Goal: Task Accomplishment & Management: Use online tool/utility

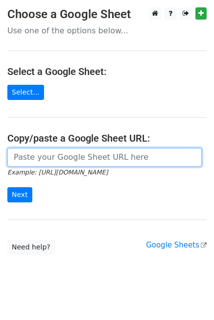
click at [42, 158] on input "url" at bounding box center [104, 157] width 195 height 19
paste input "[URL][DOMAIN_NAME]"
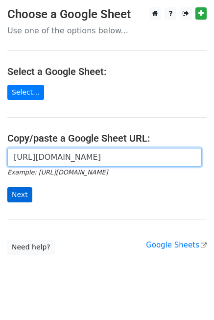
type input "https://docs.google.com/spreadsheets/d/1dC8h9BsOTwXsT3uYTOjHTNMMrGtAb7kgKdyFSjp…"
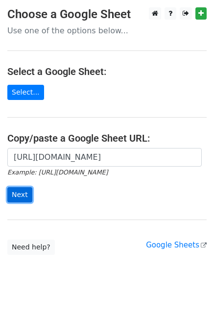
click at [16, 197] on input "Next" at bounding box center [19, 194] width 25 height 15
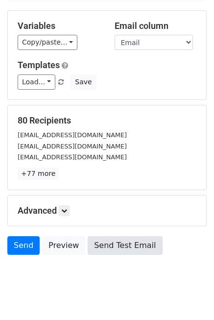
scroll to position [110, 0]
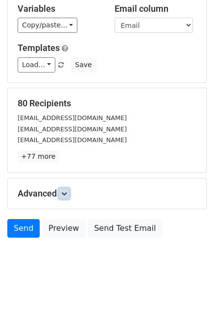
click at [65, 191] on icon at bounding box center [64, 194] width 6 height 6
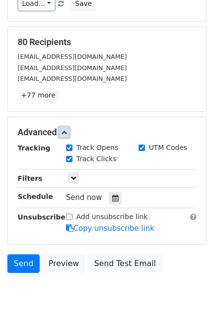
scroll to position [175, 0]
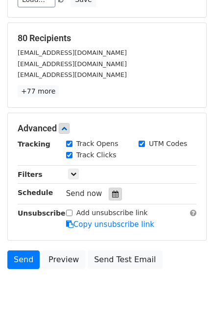
click at [112, 191] on icon at bounding box center [115, 194] width 6 height 7
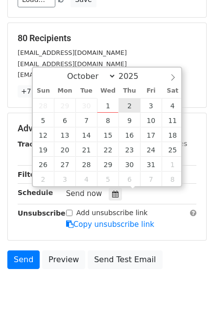
type input "[DATE] 12:00"
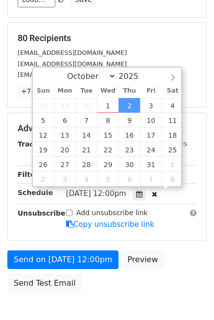
scroll to position [0, 0]
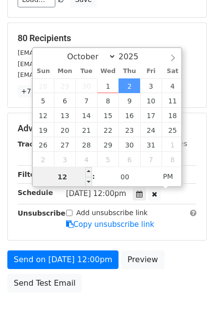
click at [67, 175] on input "12" at bounding box center [63, 177] width 60 height 20
drag, startPoint x: 67, startPoint y: 175, endPoint x: 61, endPoint y: 175, distance: 5.9
click at [61, 175] on input "12" at bounding box center [63, 177] width 60 height 20
drag, startPoint x: 55, startPoint y: 176, endPoint x: 69, endPoint y: 180, distance: 14.2
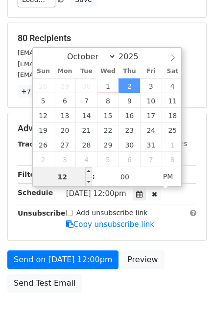
click at [69, 180] on input "12" at bounding box center [63, 177] width 60 height 20
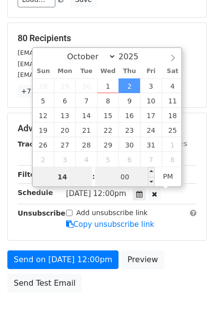
type input "14"
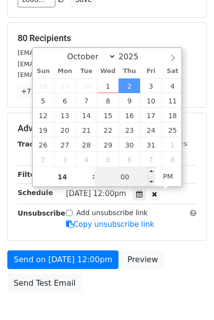
type input "[DATE] 14:00"
click at [122, 174] on input "00" at bounding box center [125, 177] width 60 height 20
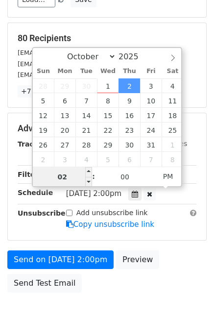
click at [65, 175] on input "02" at bounding box center [63, 177] width 60 height 20
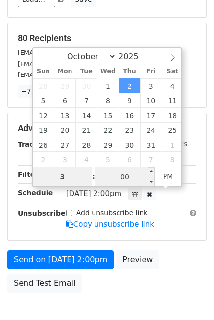
type input "3"
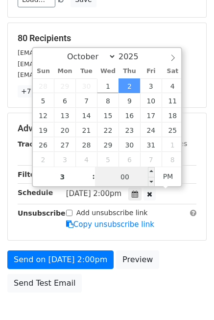
type input "[DATE] 15:00"
type input "03"
click at [137, 177] on input "00" at bounding box center [125, 177] width 60 height 20
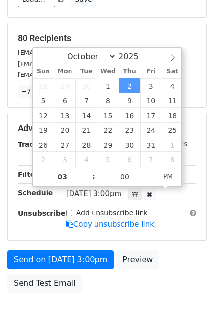
click at [97, 297] on body "New Campaign Daily emails left: 200 Google Sheet: HESED_SROLANH_유럽_프리미엄_80개업체..…" at bounding box center [107, 84] width 214 height 505
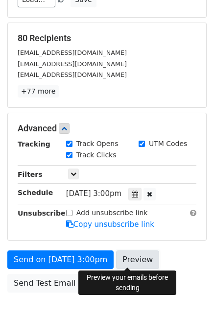
click at [122, 253] on link "Preview" at bounding box center [137, 260] width 43 height 19
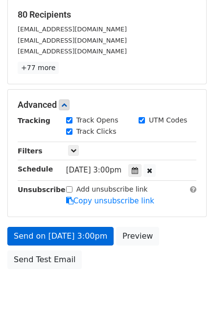
scroll to position [230, 0]
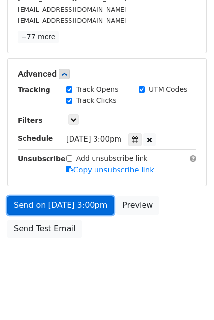
click at [92, 201] on link "Send on [DATE] 3:00pm" at bounding box center [60, 205] width 106 height 19
